Goal: Obtain resource: Obtain resource

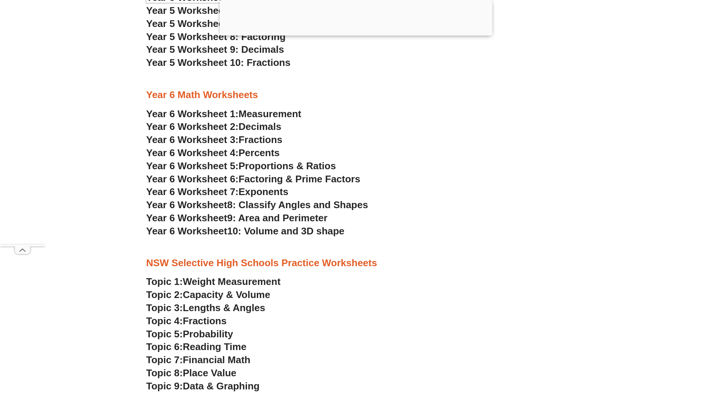
scroll to position [1548, 0]
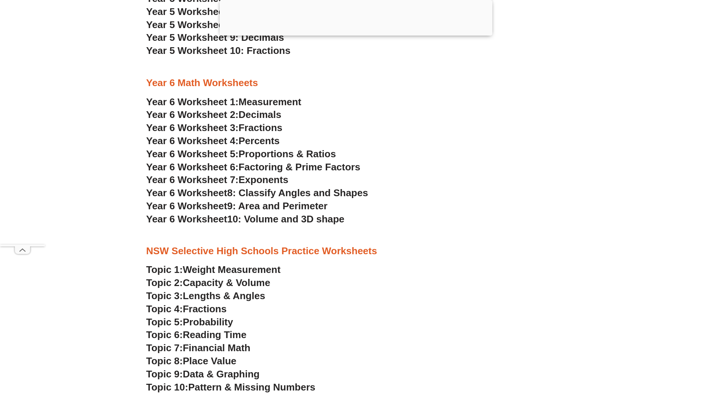
click at [273, 216] on span "10: Volume and 3D shape" at bounding box center [285, 218] width 117 height 11
click at [270, 129] on span "Fractions" at bounding box center [261, 127] width 44 height 11
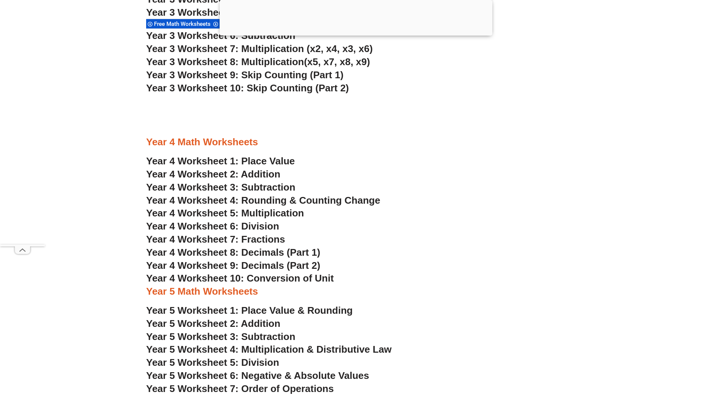
scroll to position [1199, 0]
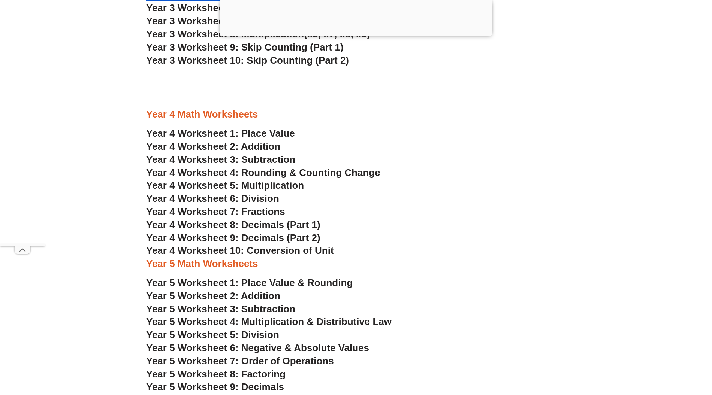
click at [284, 251] on span "Year 4 Worksheet 10: Conversion of Unit" at bounding box center [240, 250] width 188 height 11
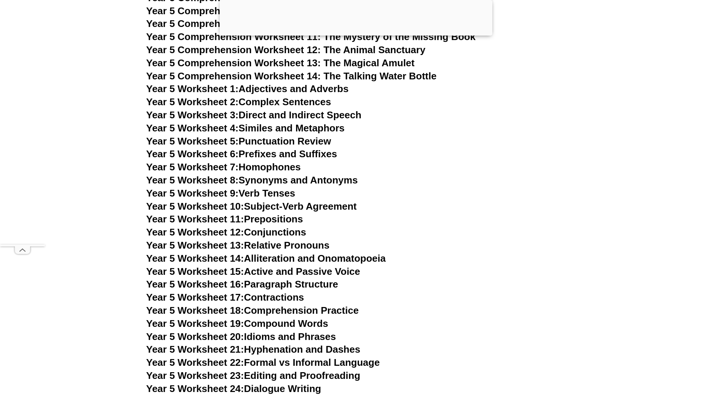
scroll to position [3446, 0]
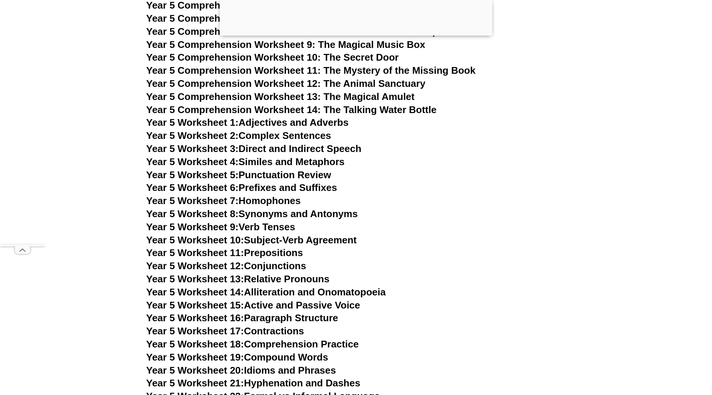
click at [285, 164] on link "Year 5 Worksheet 4: Similes and Metaphors" at bounding box center [245, 161] width 199 height 11
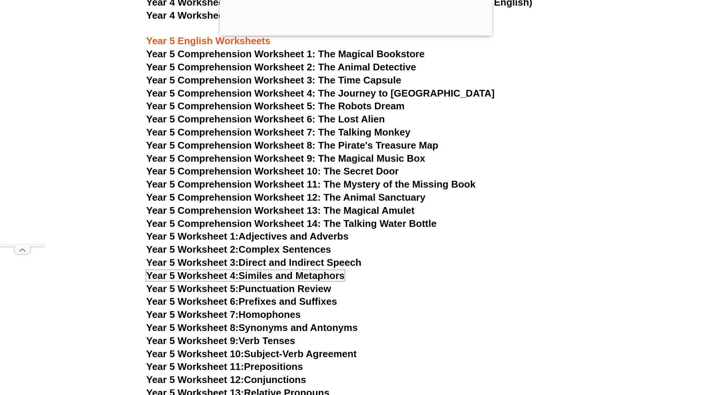
scroll to position [3496, 0]
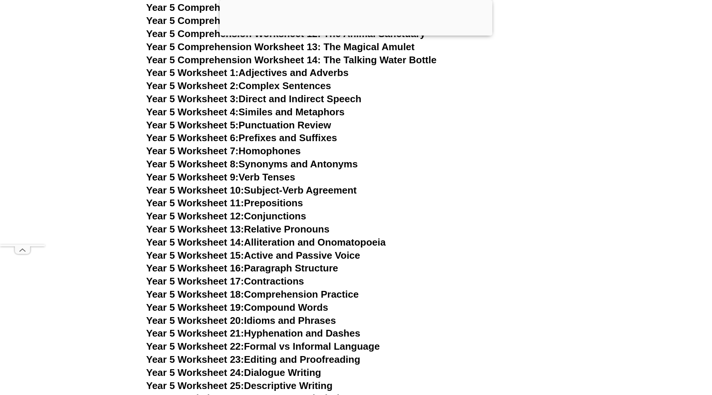
click at [497, 217] on h3 "Year 5 Worksheet 12: Conjunctions" at bounding box center [355, 216] width 419 height 13
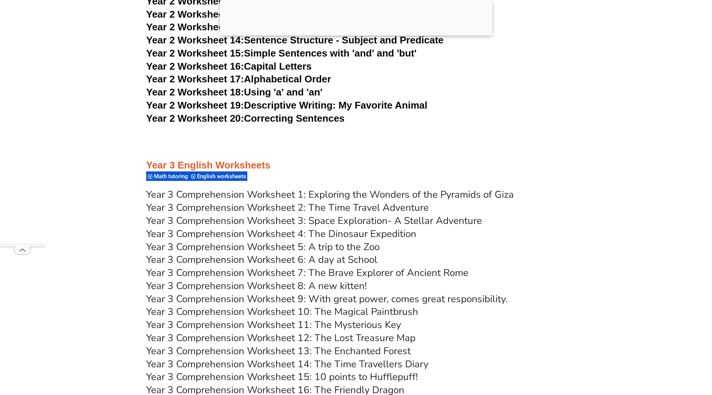
scroll to position [1897, 0]
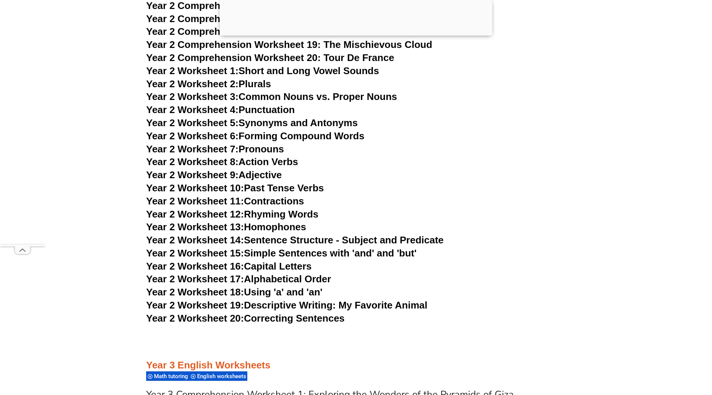
click at [287, 256] on link "Year 2 Worksheet 15: Simple Sentences with 'and' and 'but'" at bounding box center [281, 253] width 270 height 11
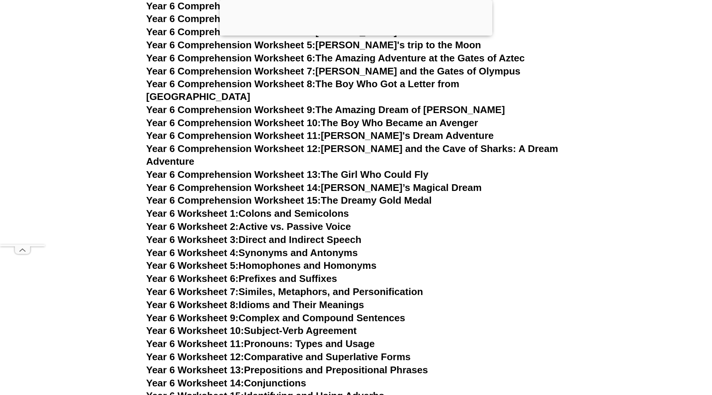
scroll to position [3895, 0]
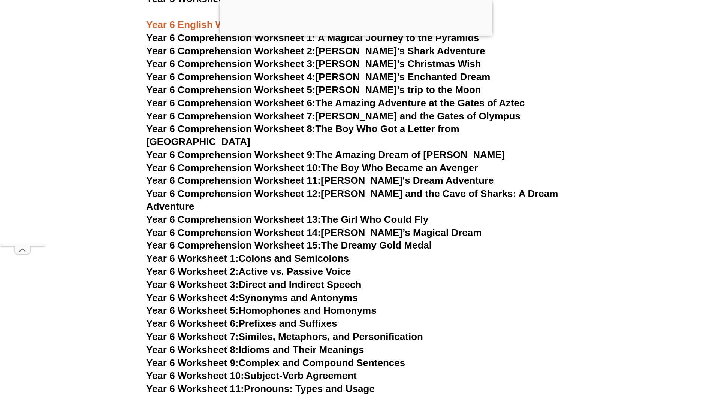
click at [306, 92] on span "Year 6 Comprehension Worksheet 5:" at bounding box center [230, 89] width 169 height 11
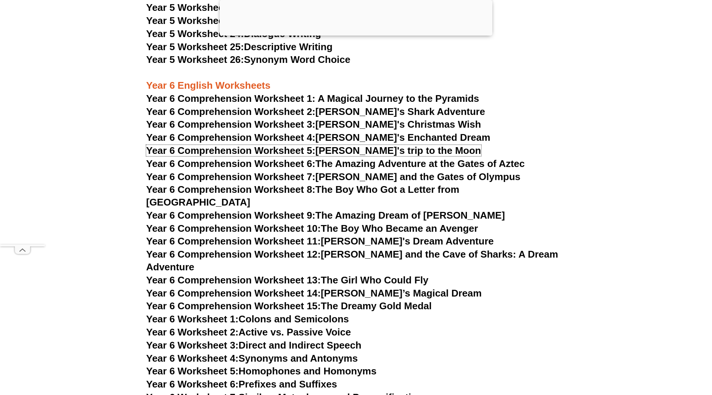
scroll to position [3845, 0]
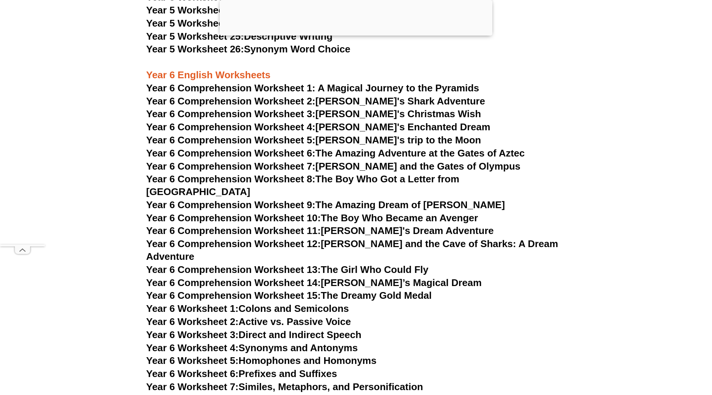
click at [357, 100] on link "Year 6 Comprehension Worksheet 2: Jake's Shark Adventure" at bounding box center [315, 101] width 339 height 11
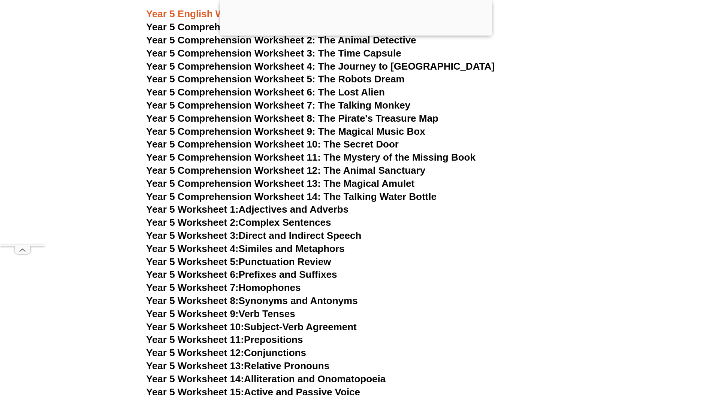
scroll to position [3346, 0]
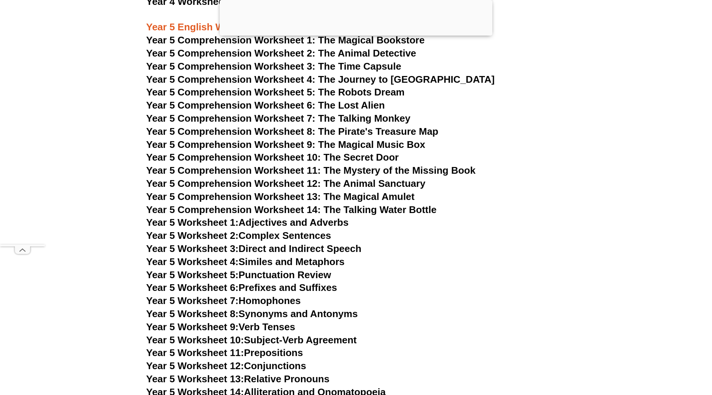
click at [356, 107] on span "Year 5 Comprehension Worksheet 6: The Lost Alien" at bounding box center [265, 105] width 239 height 11
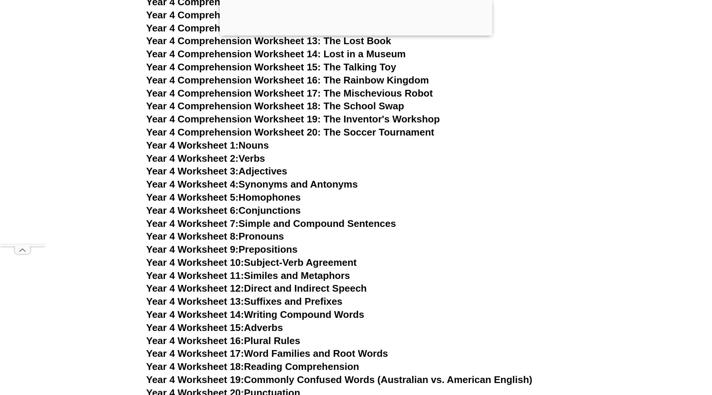
scroll to position [2996, 0]
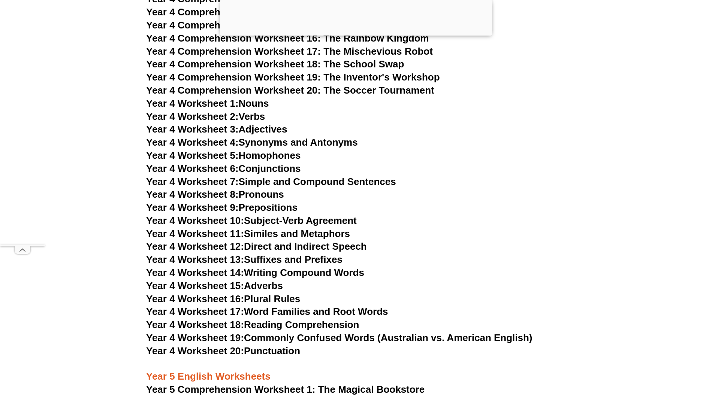
click at [272, 197] on link "Year 4 Worksheet 8: Pronouns" at bounding box center [215, 194] width 138 height 11
click at [283, 263] on link "Year 4 Worksheet 13: Suffixes and Prefixes" at bounding box center [244, 259] width 196 height 11
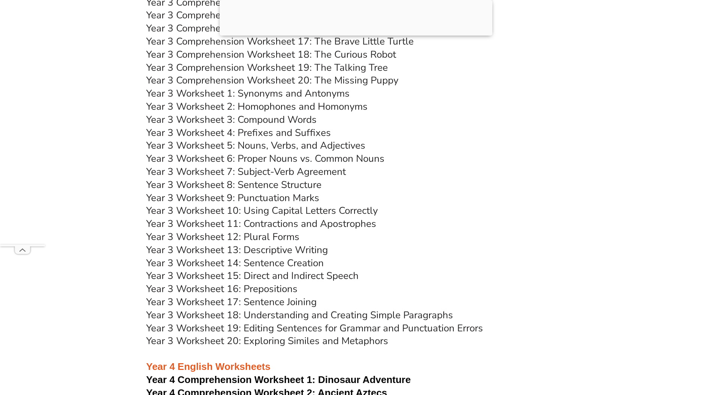
scroll to position [2447, 0]
